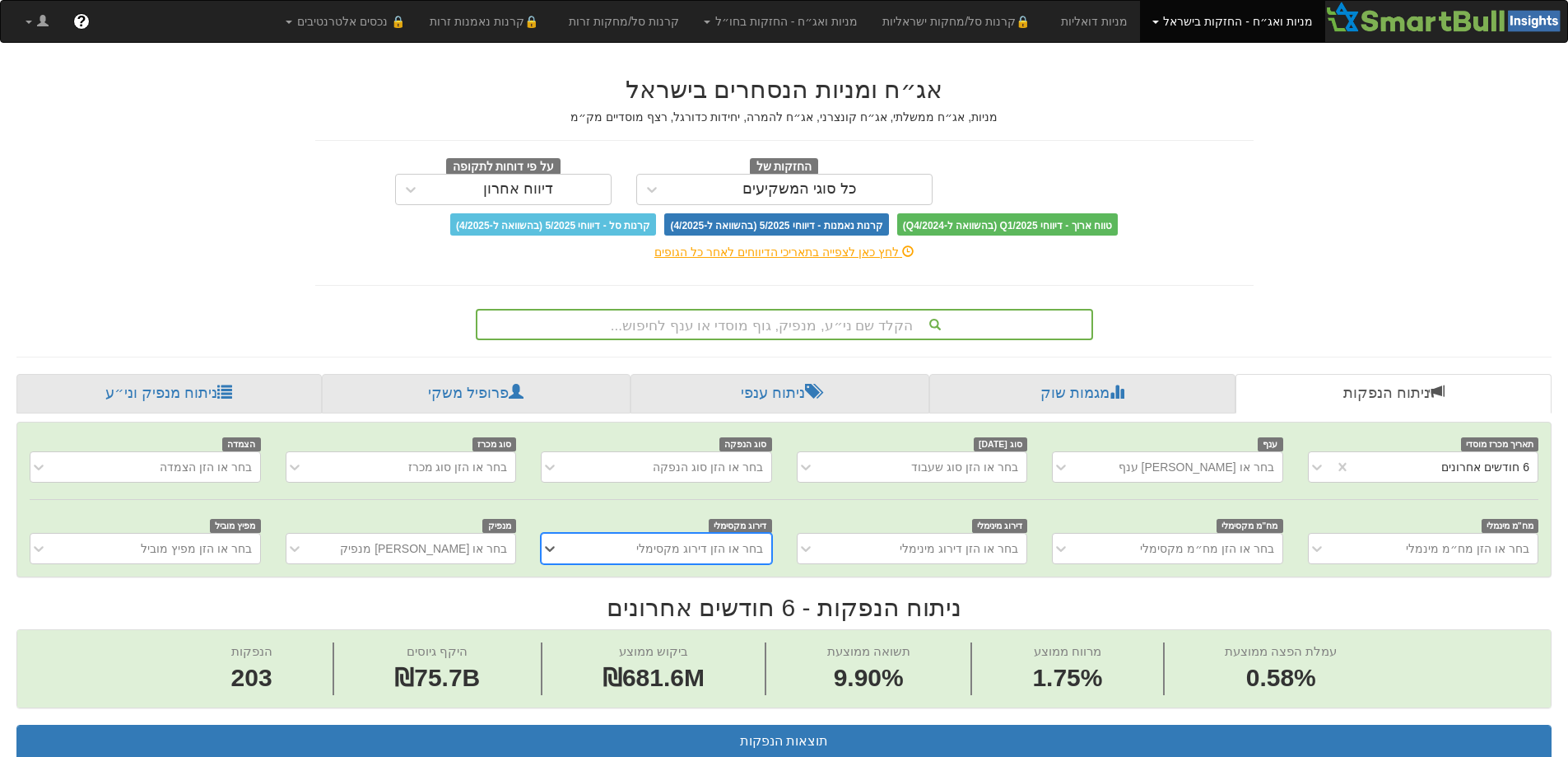
scroll to position [0, 3000]
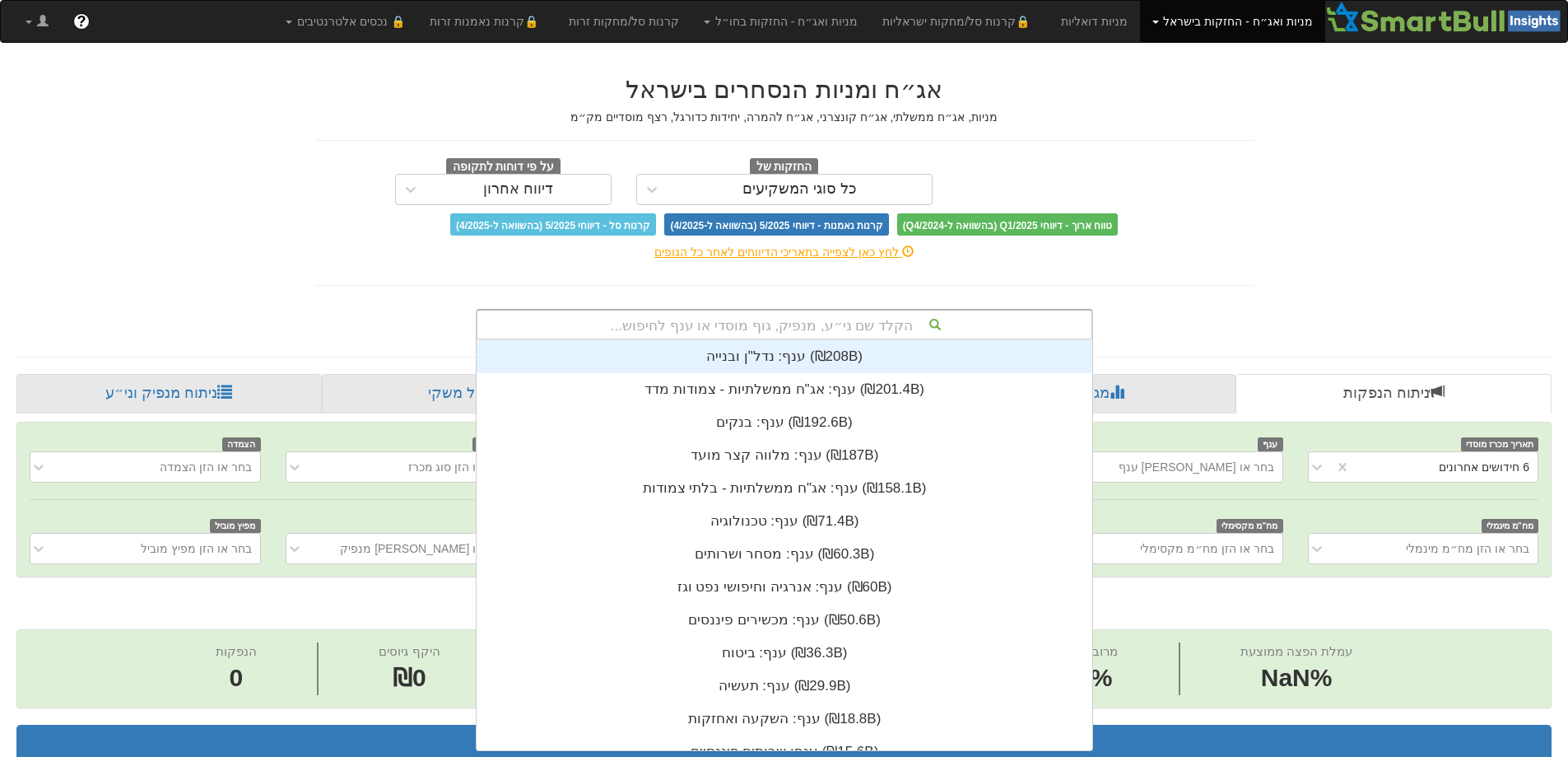
click at [755, 314] on div "הקלד שם ני״ע, מנפיק, גוף מוסדי או ענף לחיפוש..." at bounding box center [785, 324] width 614 height 28
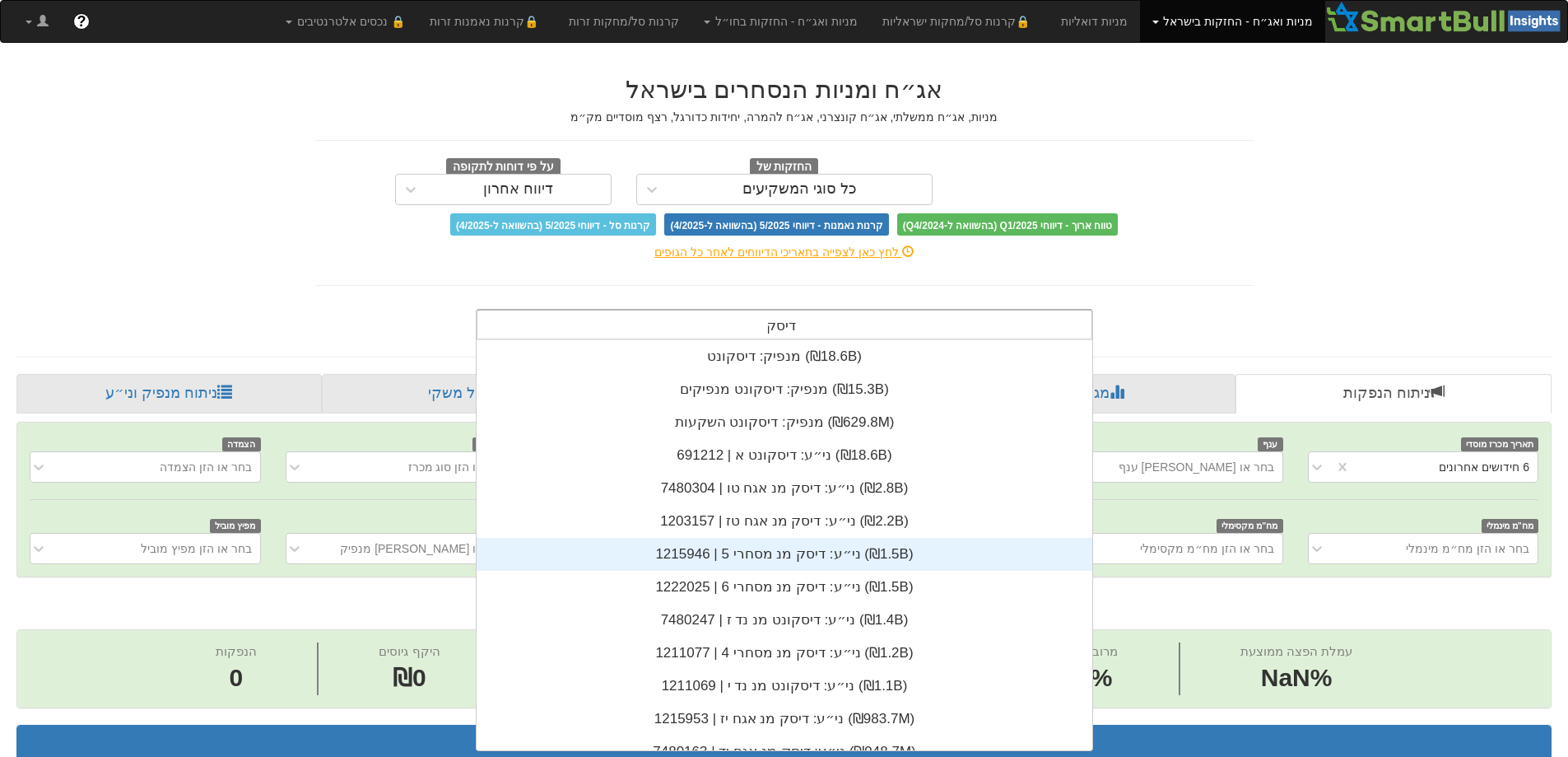
type input "דיסק"
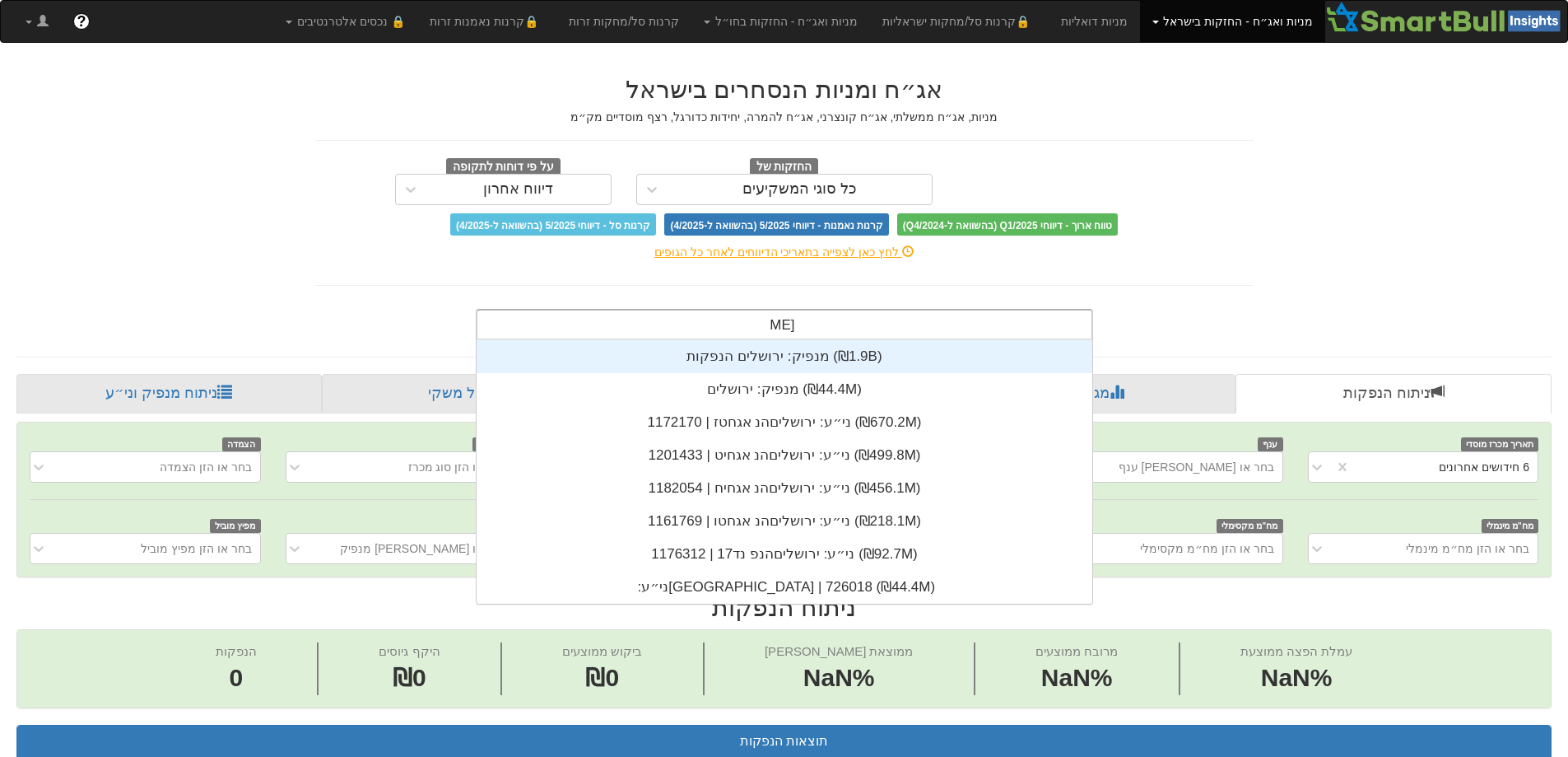
scroll to position [263, 0]
type input "[GEOGRAPHIC_DATA]"
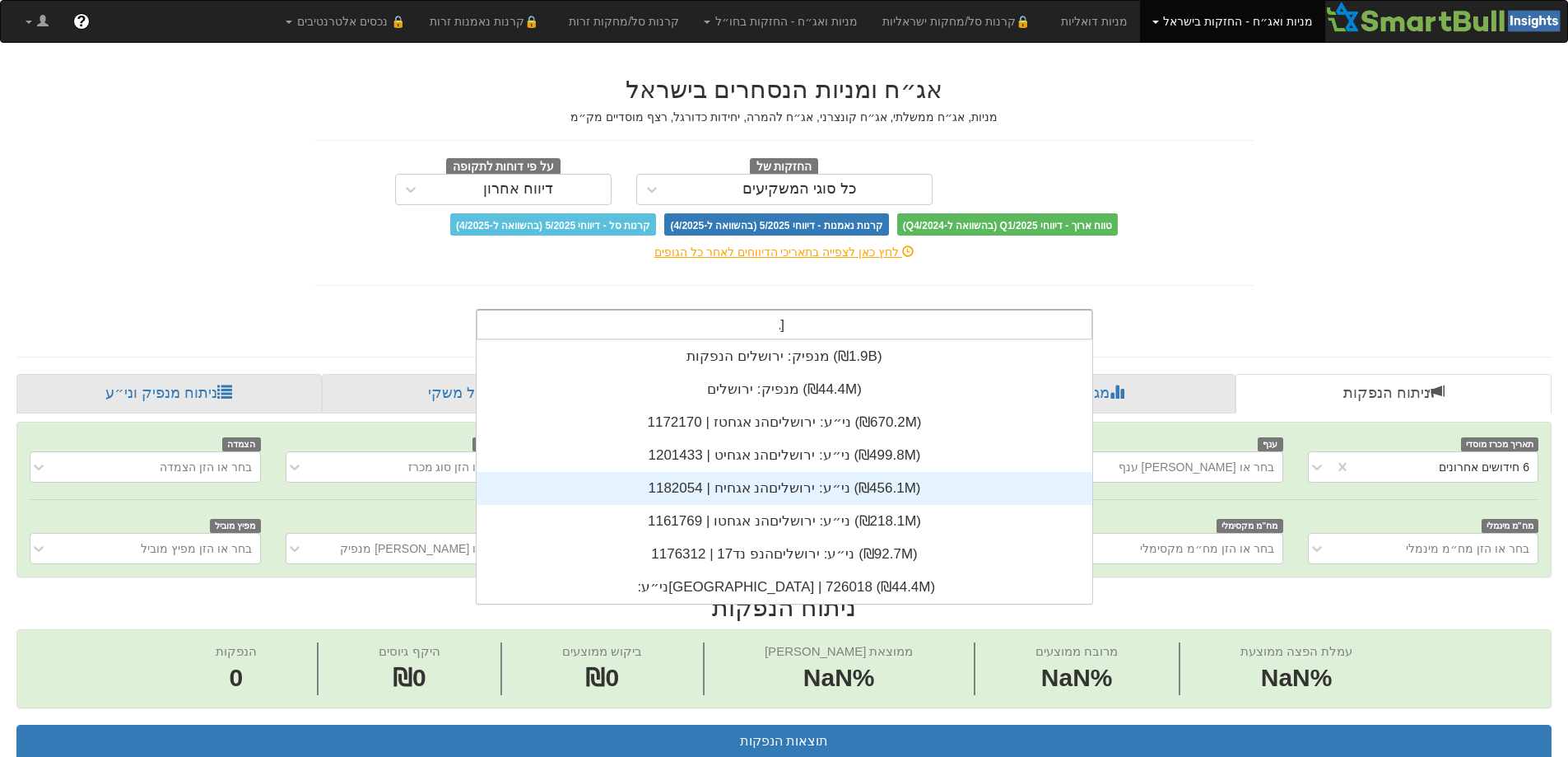
click at [789, 495] on div "ני״ע: ‏ירושליםהנ אגחיח | 1182054 ‎(₪456.1M)‎" at bounding box center [785, 488] width 616 height 33
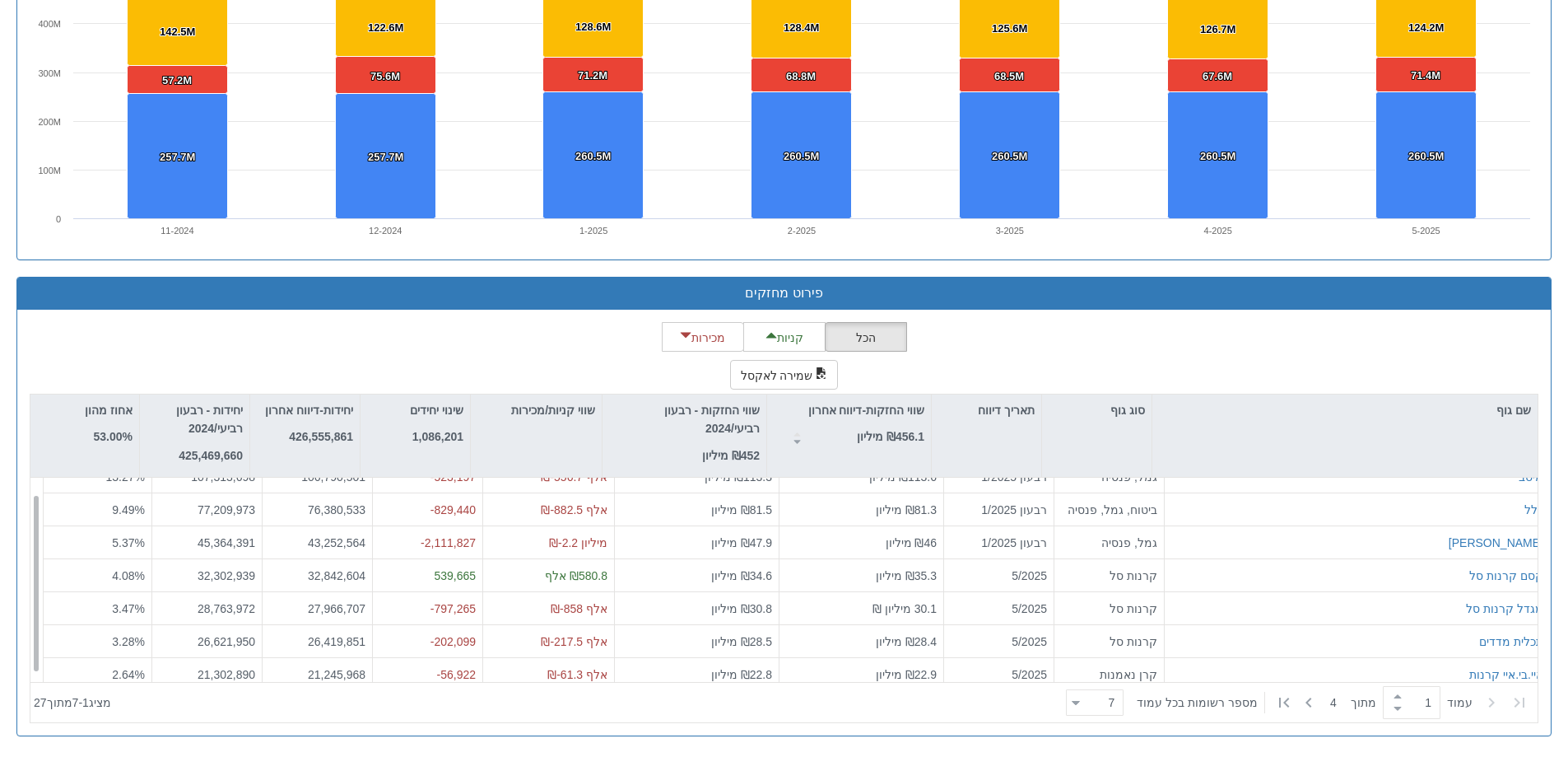
scroll to position [27, 0]
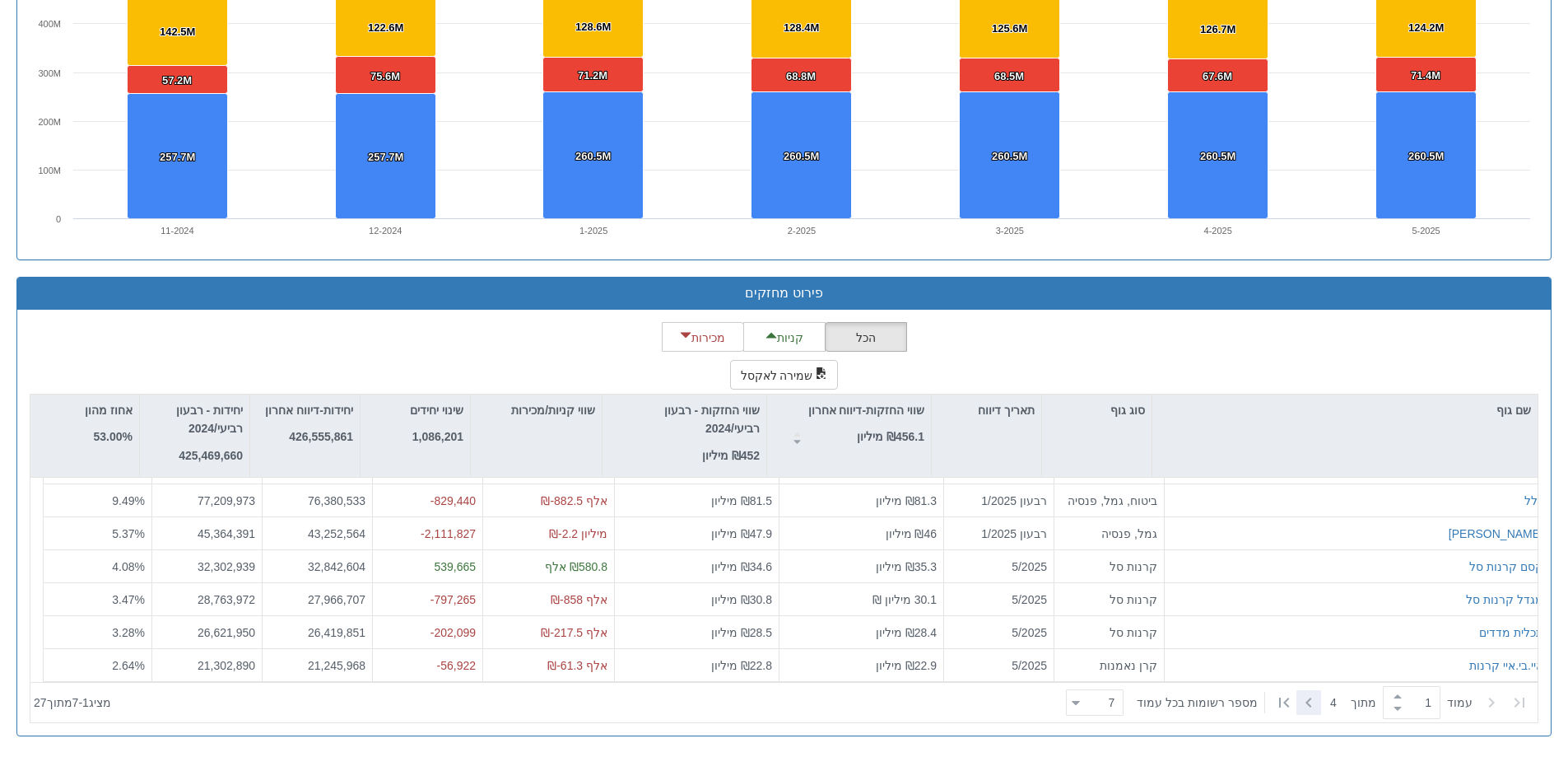
click at [1316, 694] on icon at bounding box center [1308, 702] width 20 height 20
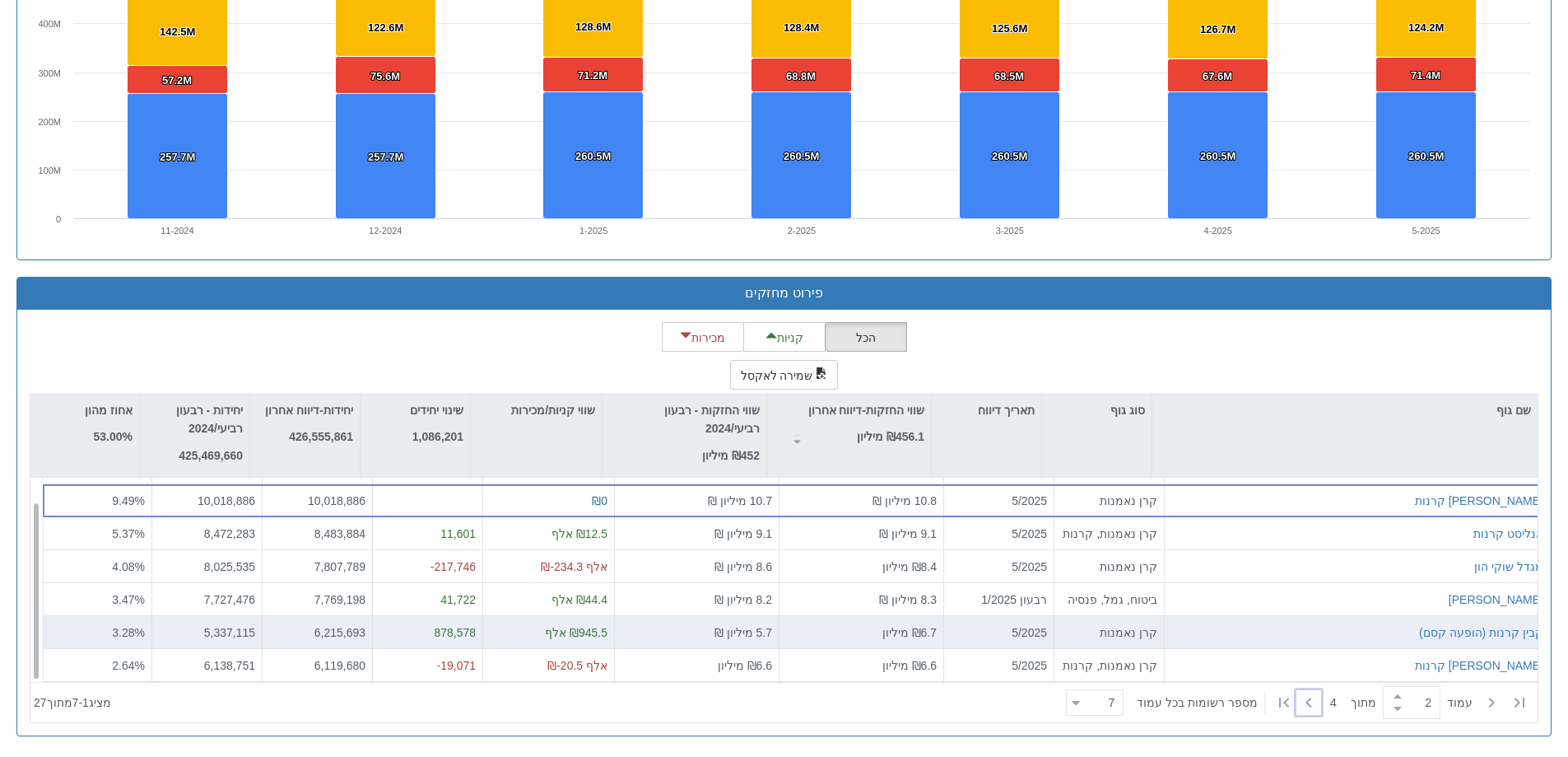
scroll to position [0, 0]
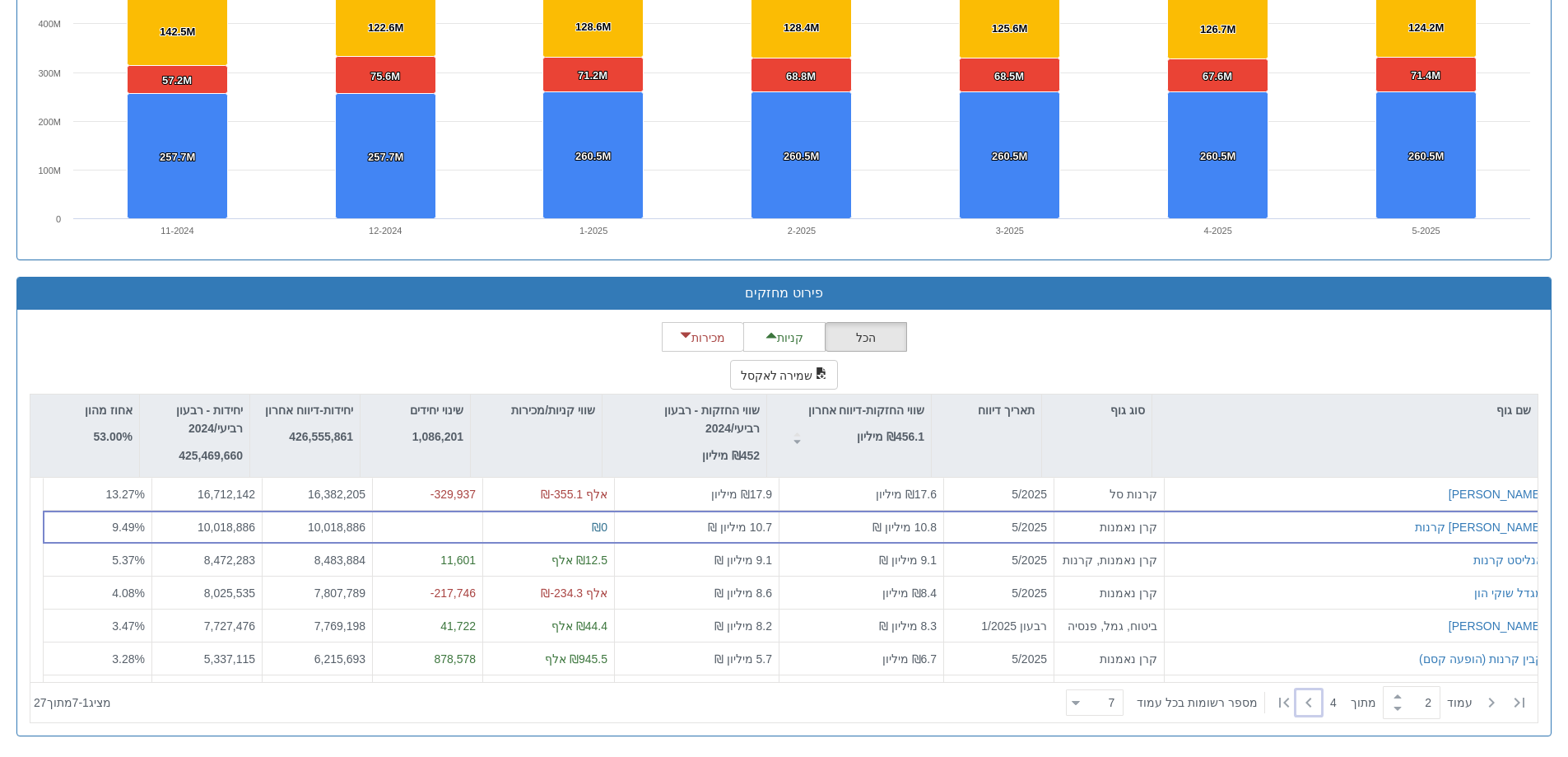
click at [1498, 707] on icon at bounding box center [1491, 702] width 20 height 20
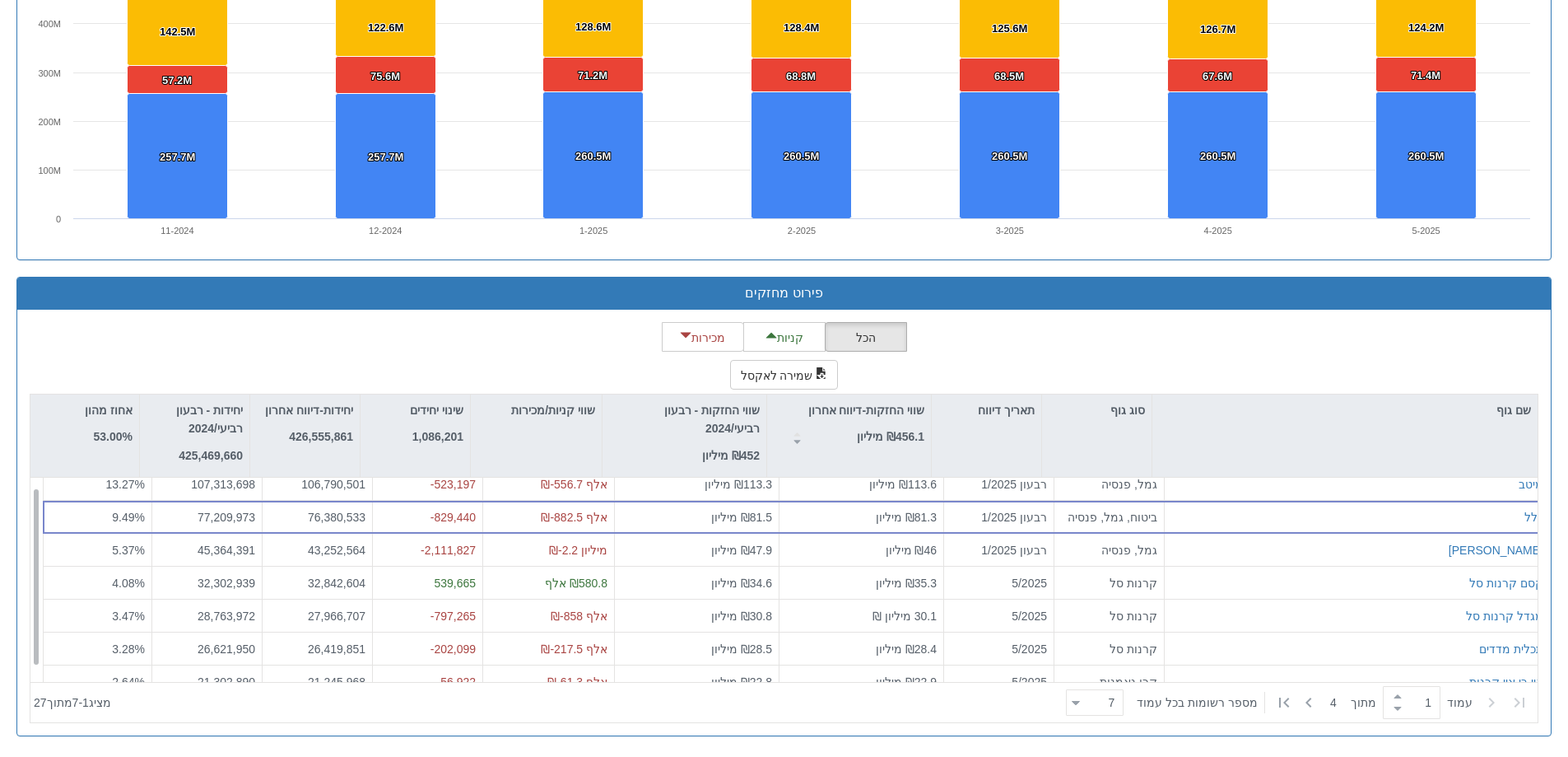
scroll to position [27, 0]
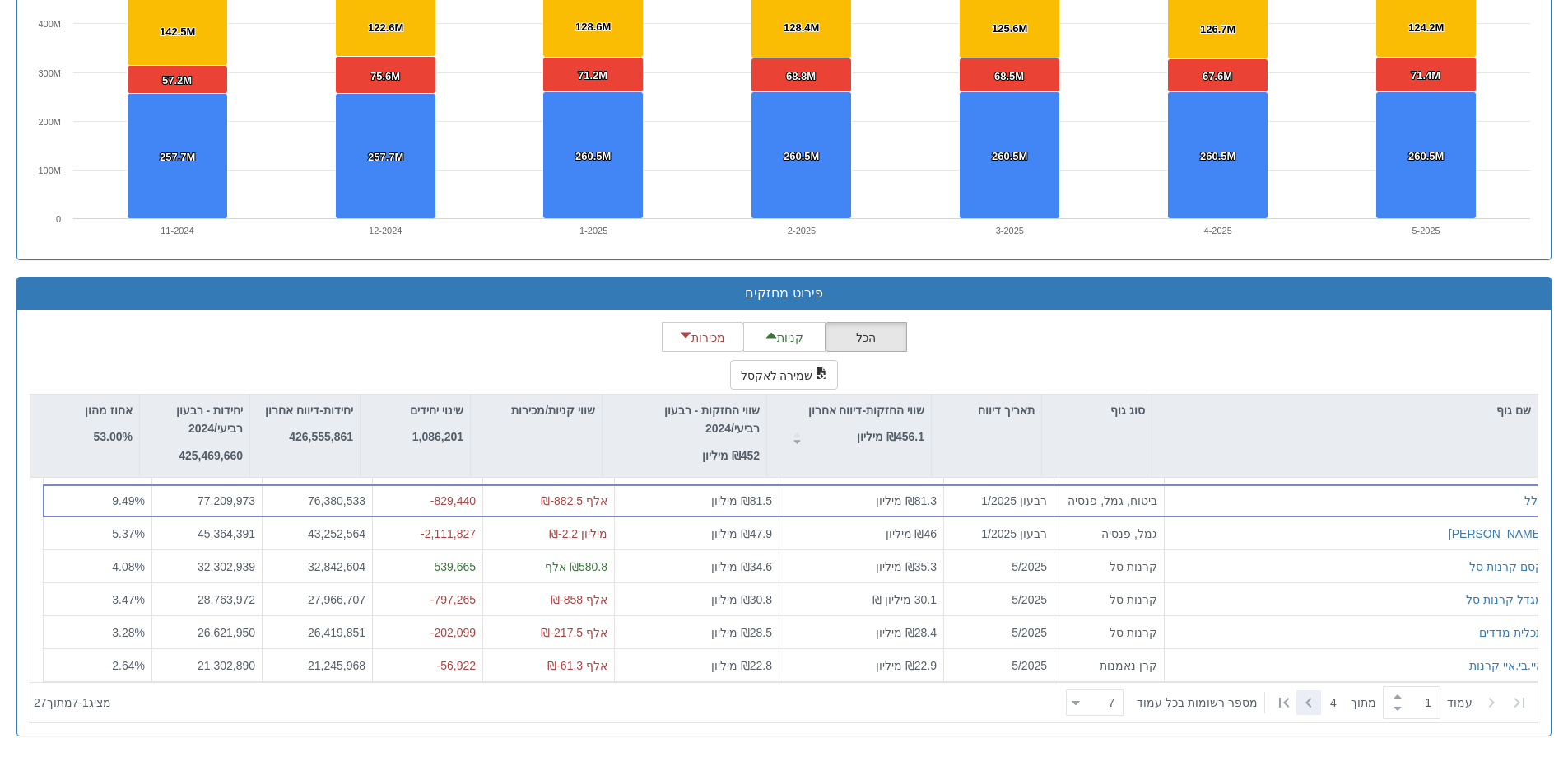
click at [1302, 699] on icon at bounding box center [1308, 702] width 20 height 20
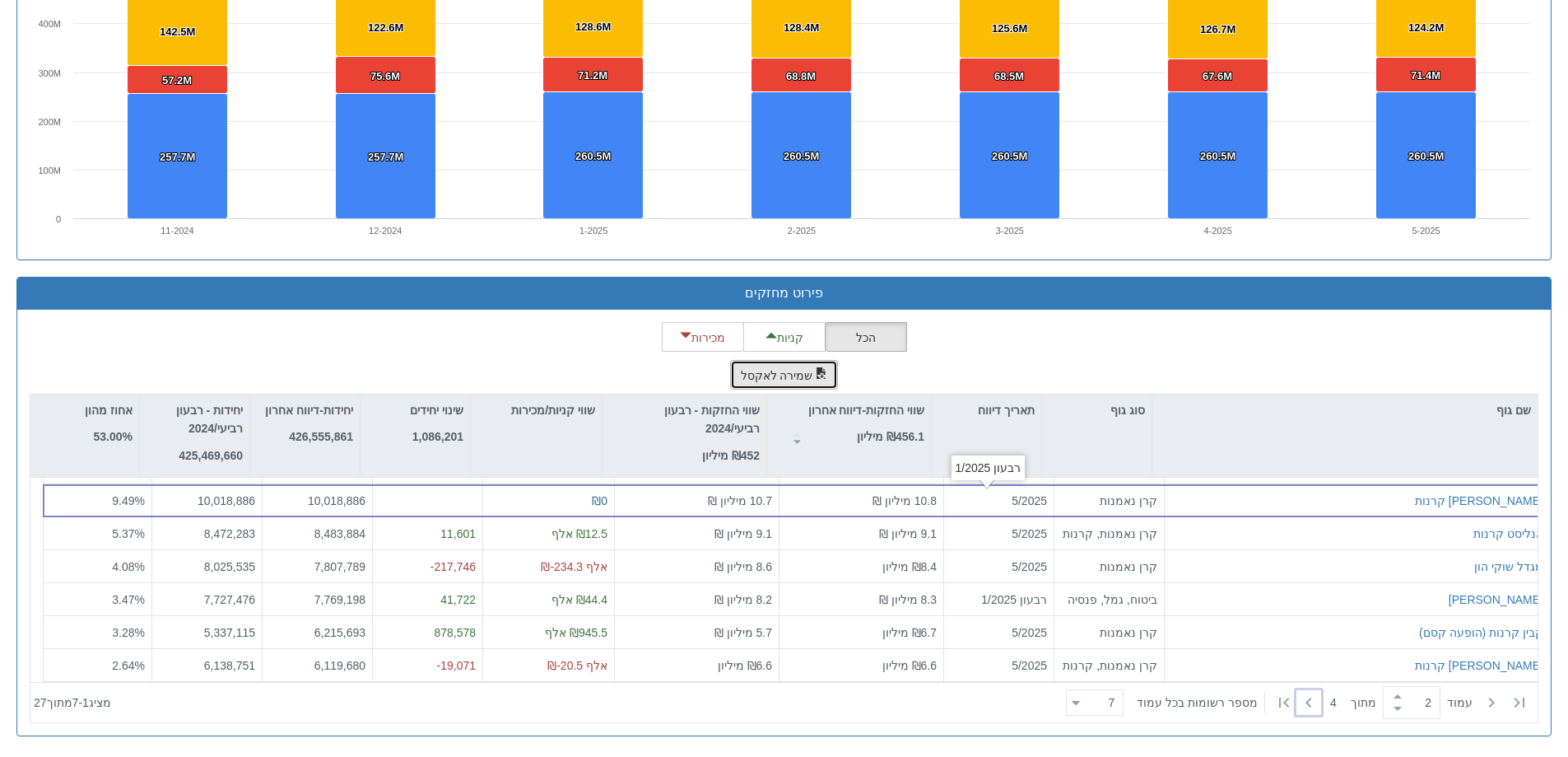
click at [811, 362] on button "שמירה לאקסל" at bounding box center [784, 374] width 109 height 30
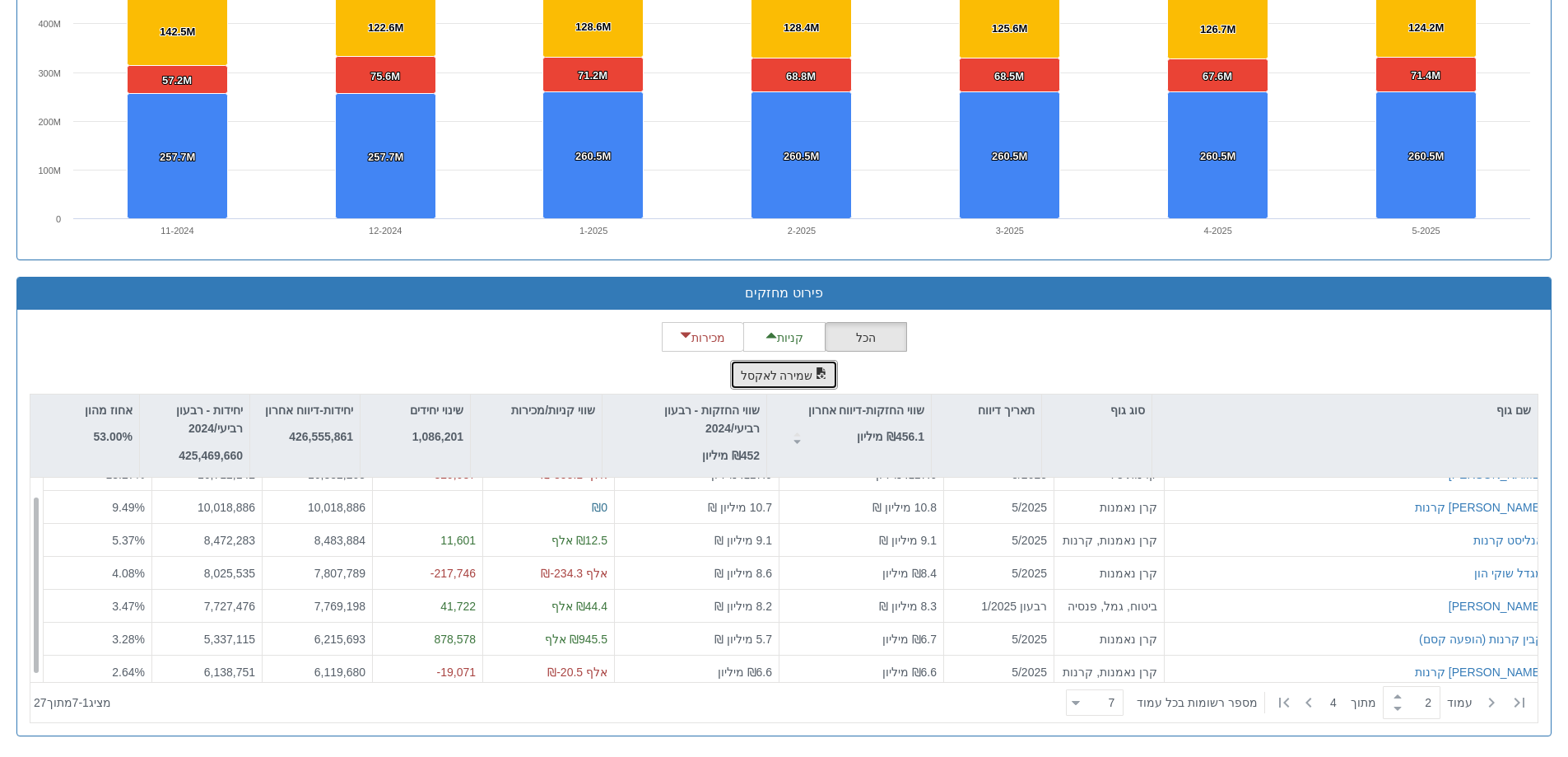
scroll to position [0, 0]
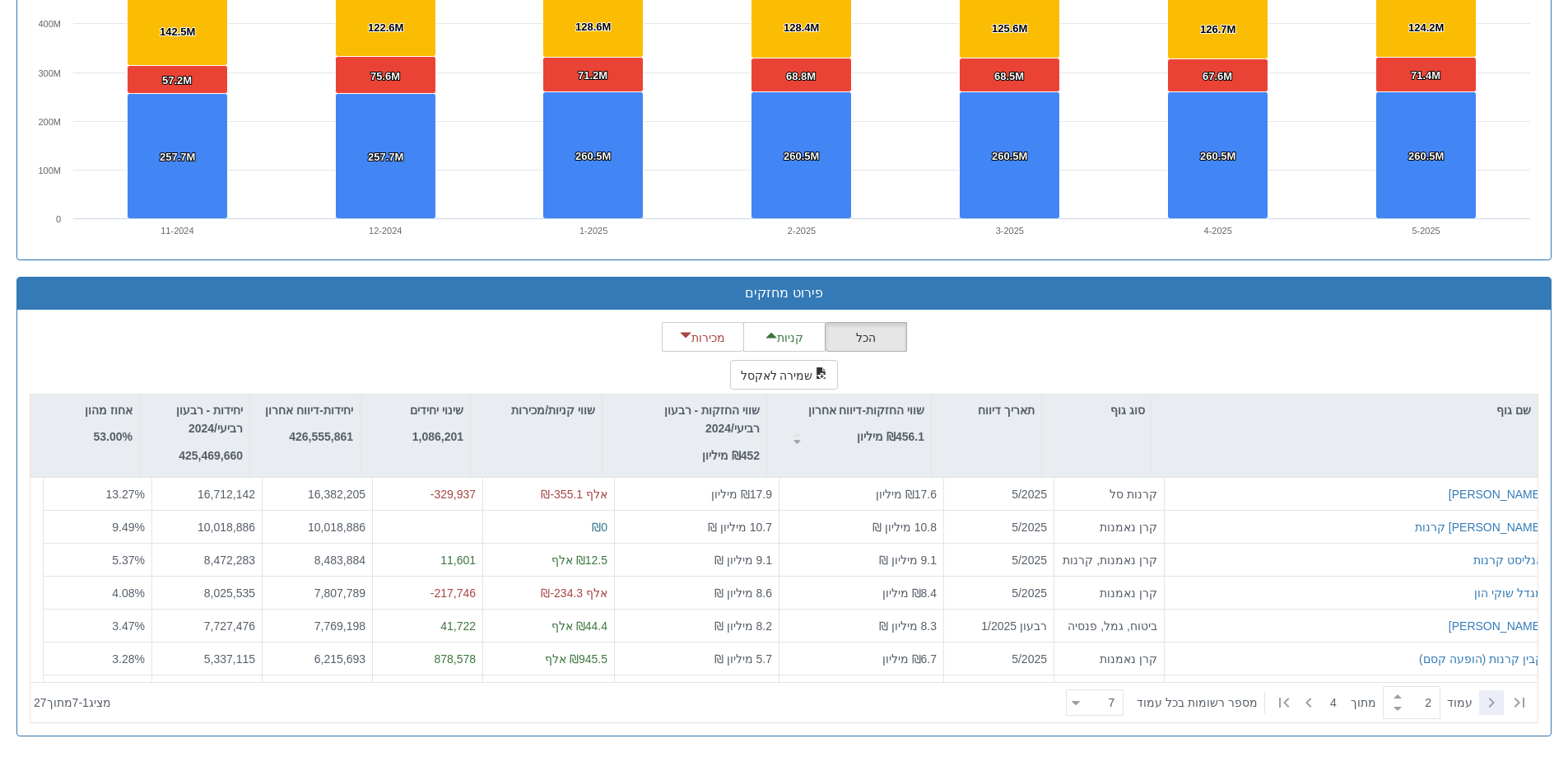
click at [1496, 699] on icon at bounding box center [1491, 702] width 20 height 20
type input "1"
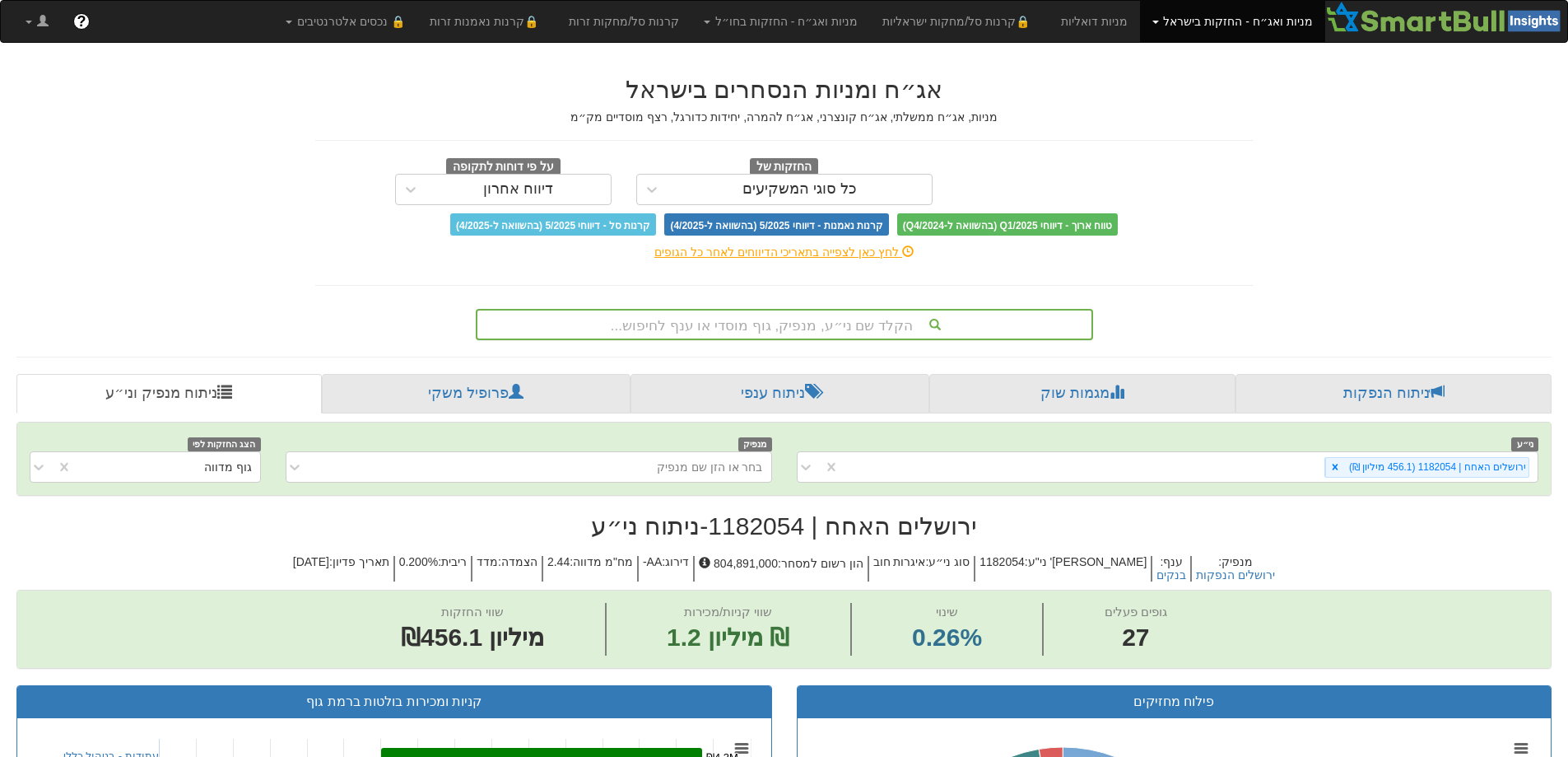
click at [846, 336] on div "הקלד שם ני״ע, מנפיק, גוף מוסדי או ענף לחיפוש..." at bounding box center [785, 324] width 614 height 28
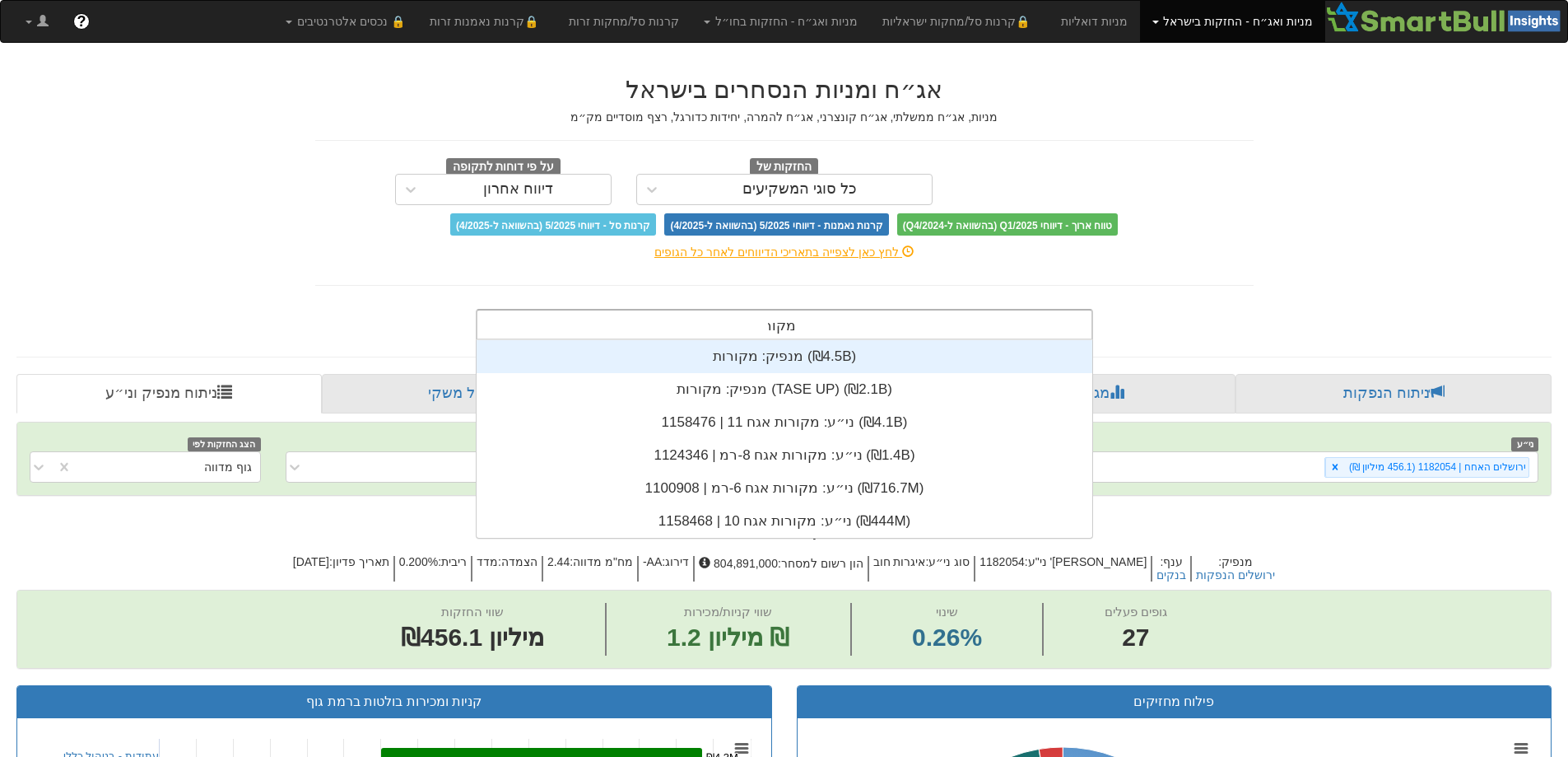
scroll to position [197, 0]
type input "מקורות"
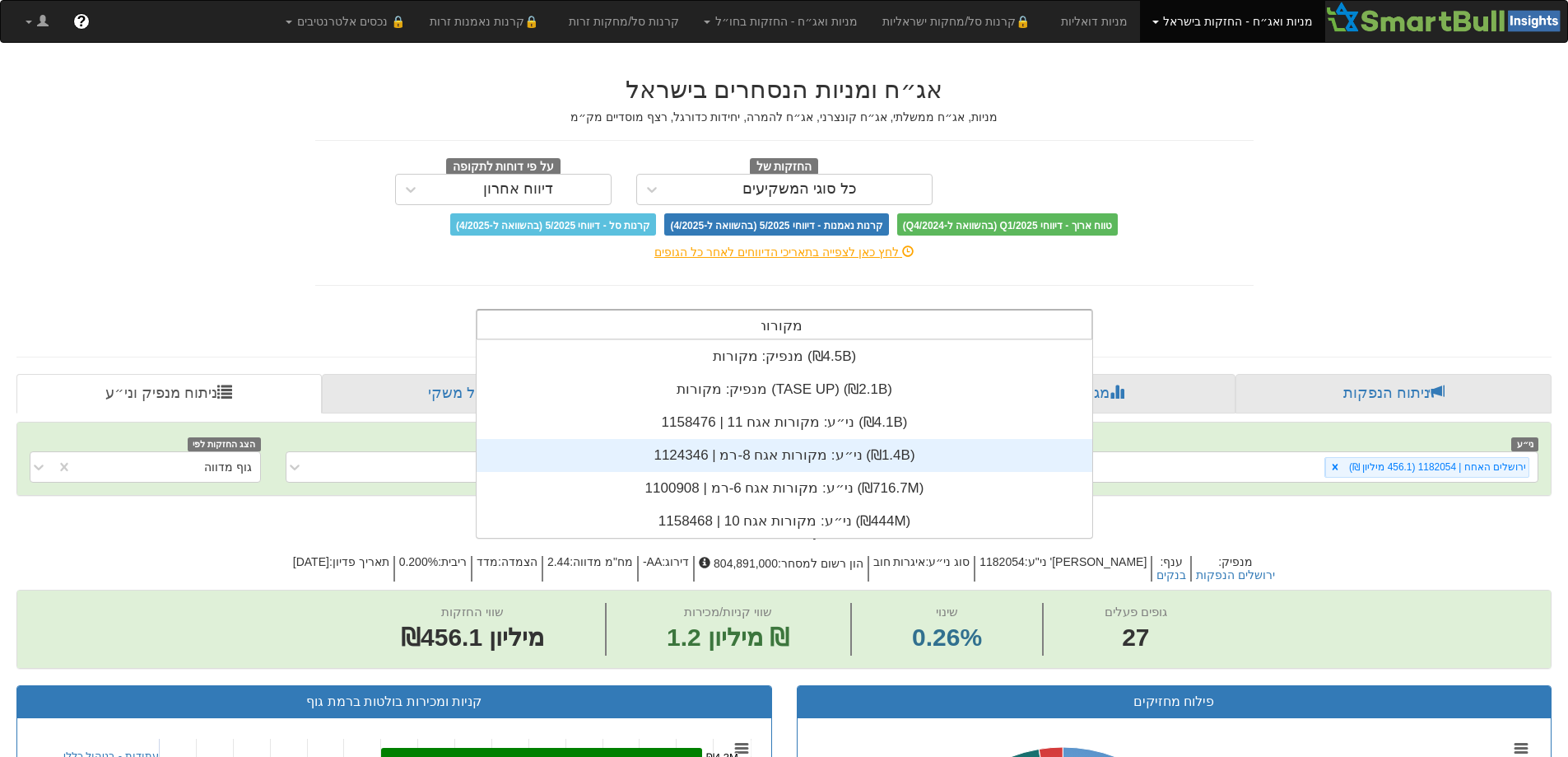
click at [806, 459] on div "ני״ע: ‏מקורות אגח 8-רמ | 1124346 ‎(₪1.4B)‎" at bounding box center [785, 456] width 616 height 33
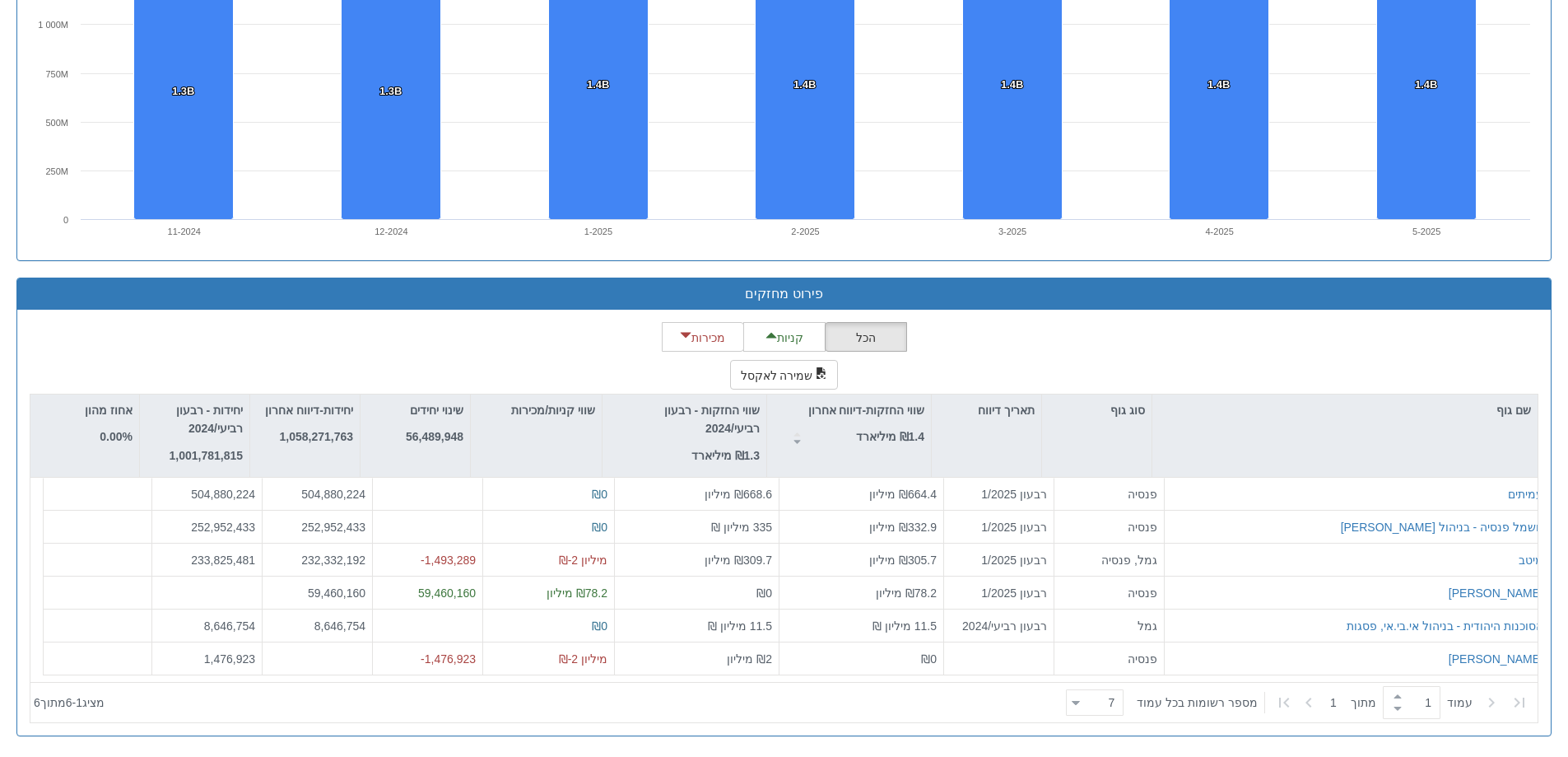
scroll to position [29849, 0]
